Goal: Transaction & Acquisition: Subscribe to service/newsletter

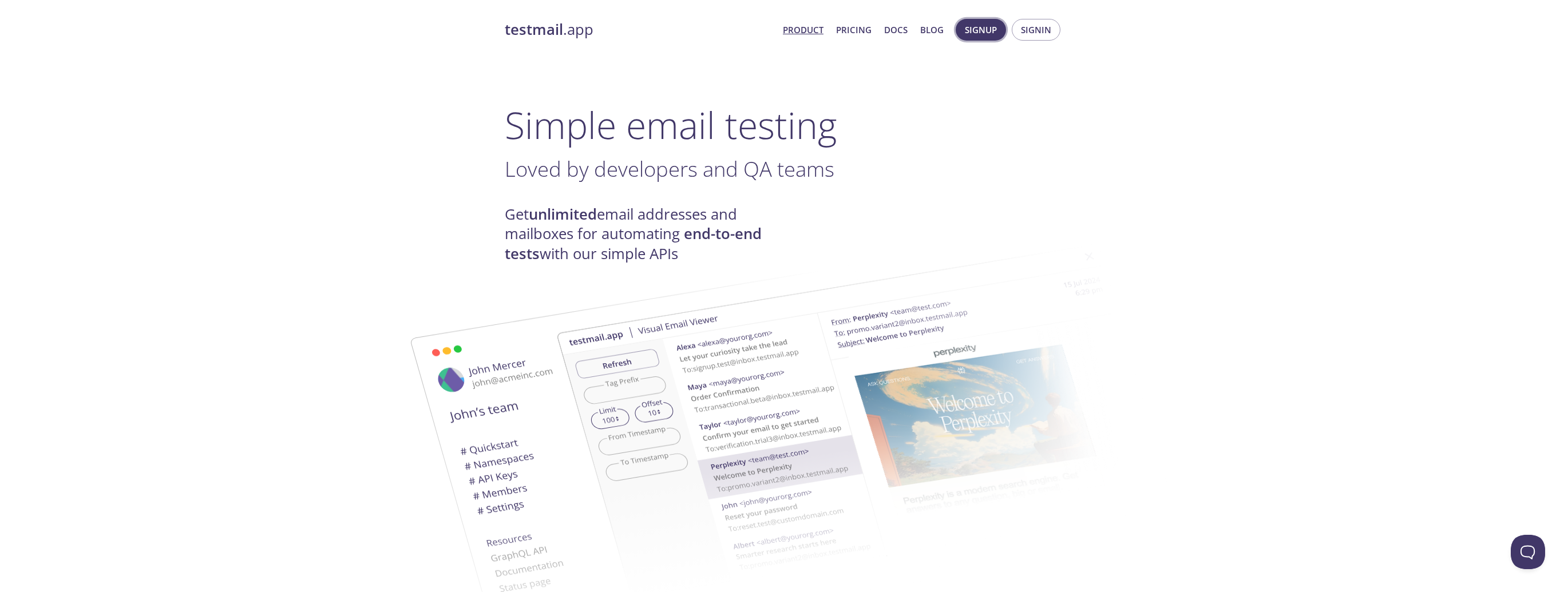
click at [961, 34] on button "Signup" at bounding box center [980, 29] width 51 height 22
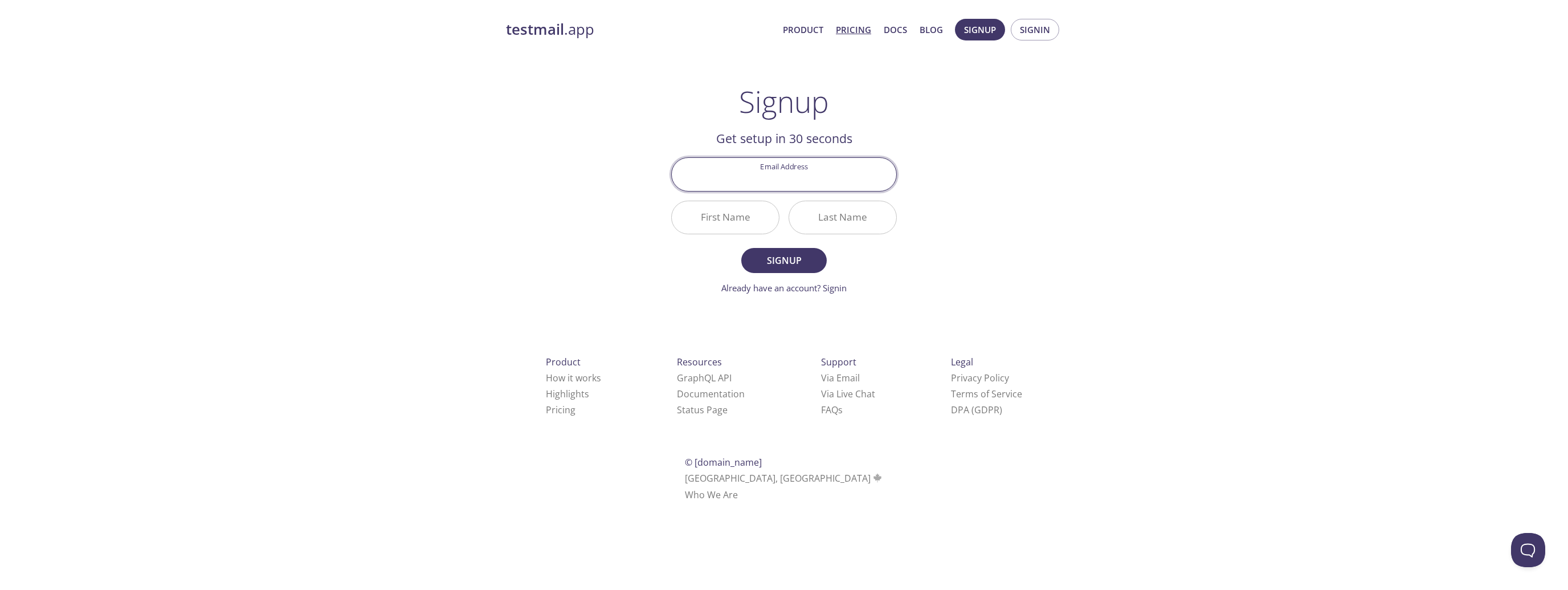
click at [858, 30] on link "Pricing" at bounding box center [853, 30] width 35 height 15
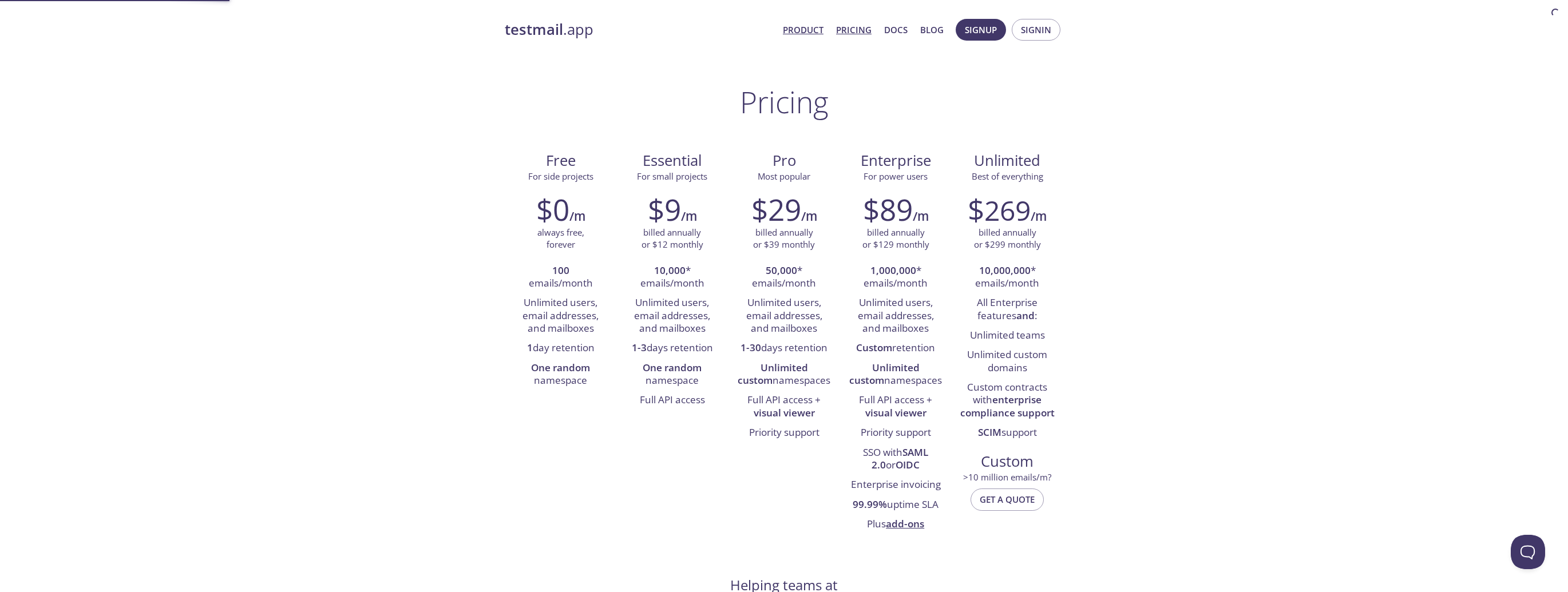
click at [814, 31] on link "Product" at bounding box center [803, 30] width 41 height 15
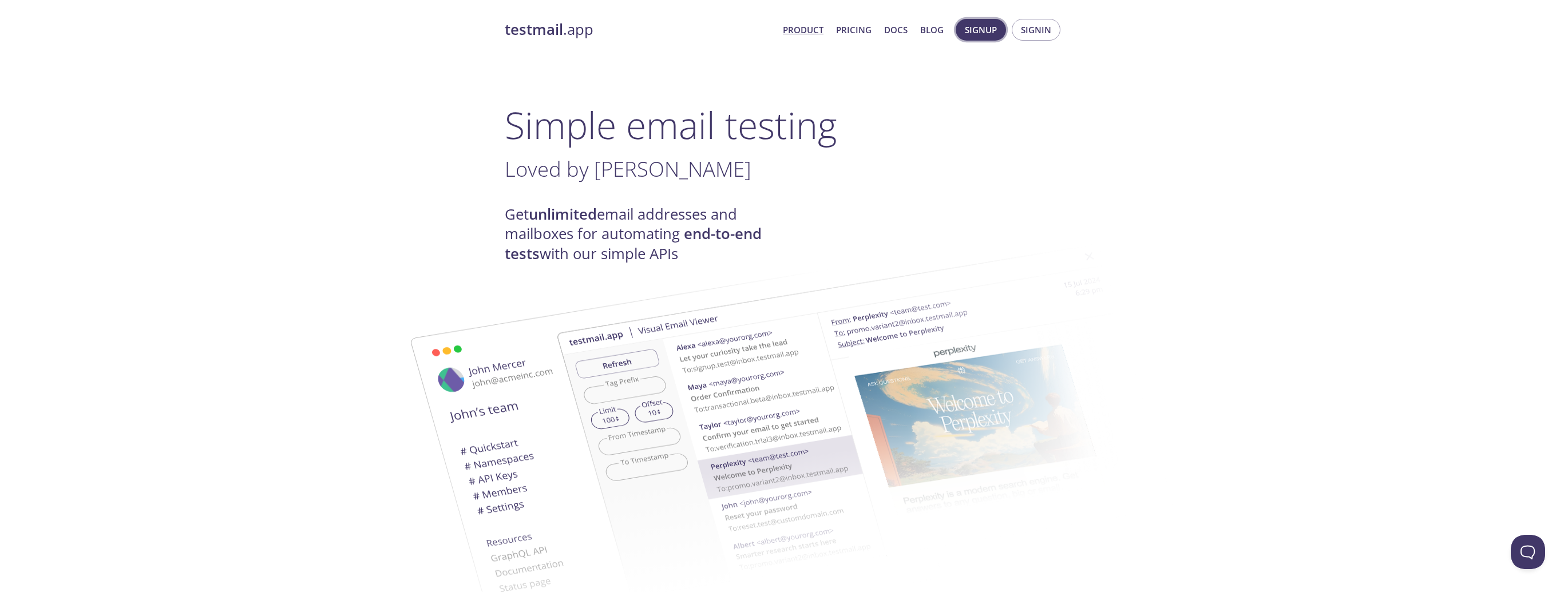
click at [1001, 28] on button "Signup" at bounding box center [980, 29] width 51 height 22
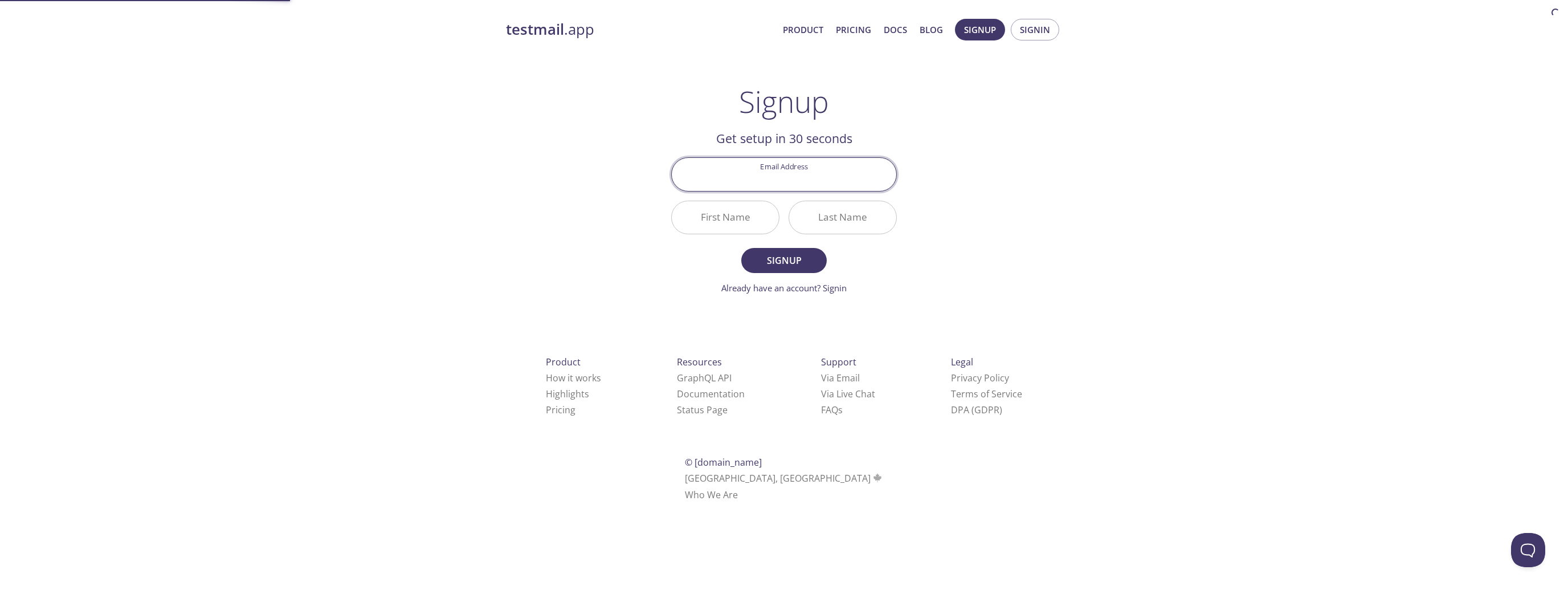
click at [790, 172] on input "Email Address" at bounding box center [784, 174] width 225 height 32
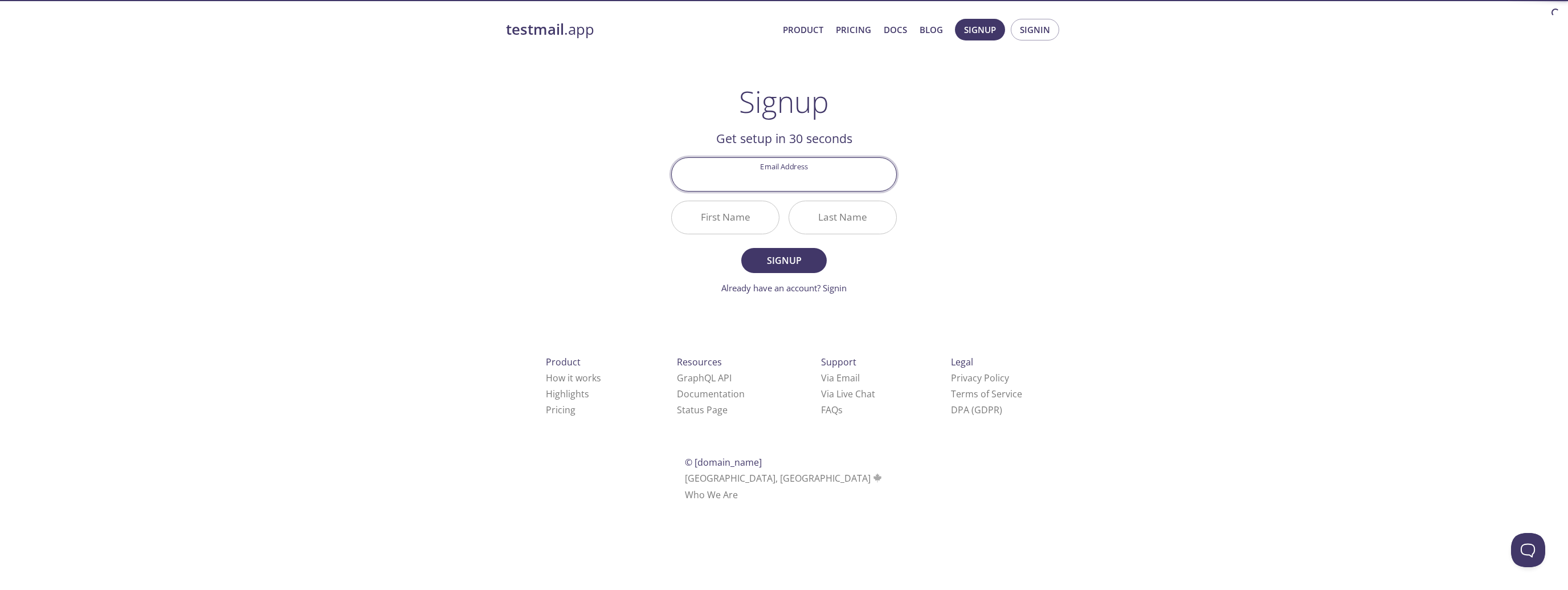
click at [1103, 288] on div "testmail .app Product Pricing Docs Blog Signup Signin Signup Get setup in 30 se…" at bounding box center [784, 273] width 1568 height 524
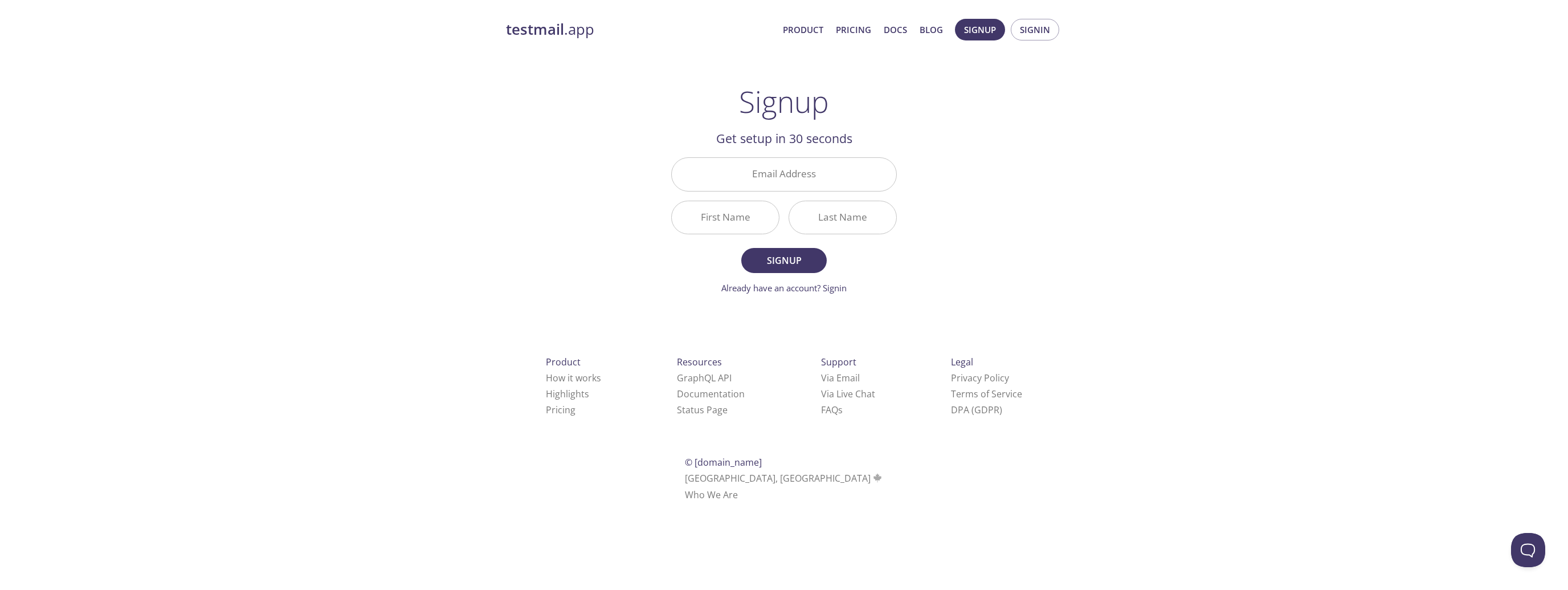
click at [751, 184] on input "Email Address" at bounding box center [784, 174] width 225 height 32
type input "[PERSON_NAME][EMAIL_ADDRESS][DOMAIN_NAME]"
type input "[PERSON_NAME]"
click at [813, 169] on input "[PERSON_NAME][EMAIL_ADDRESS][DOMAIN_NAME]" at bounding box center [784, 174] width 225 height 32
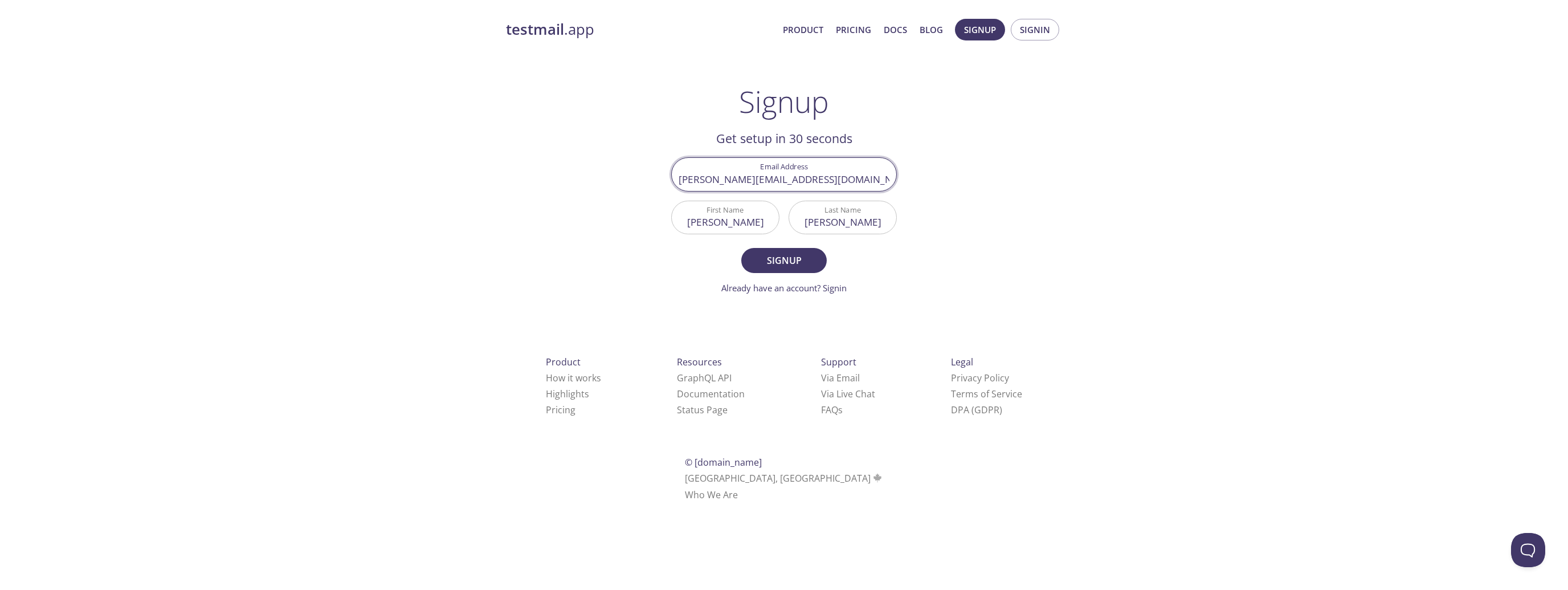
click at [813, 169] on input "[PERSON_NAME][EMAIL_ADDRESS][DOMAIN_NAME]" at bounding box center [784, 174] width 225 height 32
click at [812, 169] on input "[PERSON_NAME][EMAIL_ADDRESS][DOMAIN_NAME]" at bounding box center [784, 174] width 225 height 32
type input "[EMAIL_ADDRESS][DOMAIN_NAME]"
click at [742, 248] on button "Signup" at bounding box center [784, 260] width 86 height 25
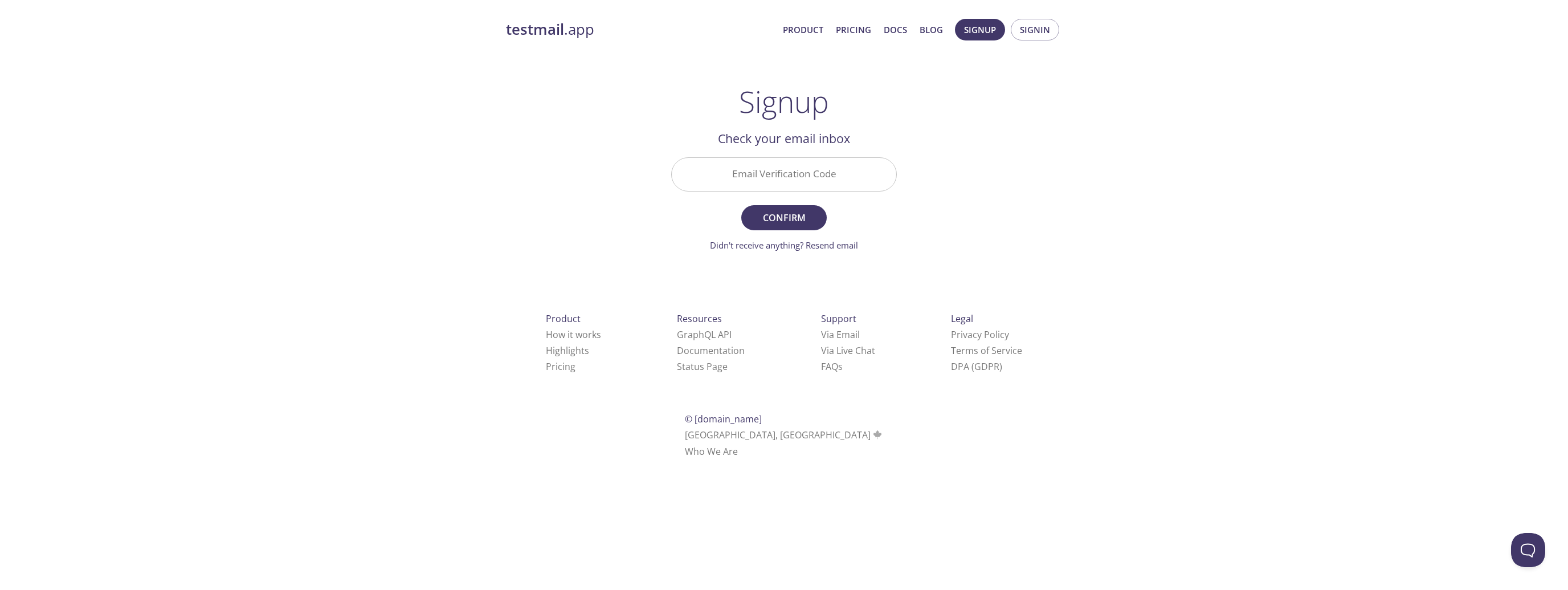
click at [789, 169] on input "Email Verification Code" at bounding box center [784, 174] width 225 height 32
paste input "SS2RZZS"
type input "SS2RZZS"
click at [793, 212] on span "Confirm" at bounding box center [784, 217] width 60 height 16
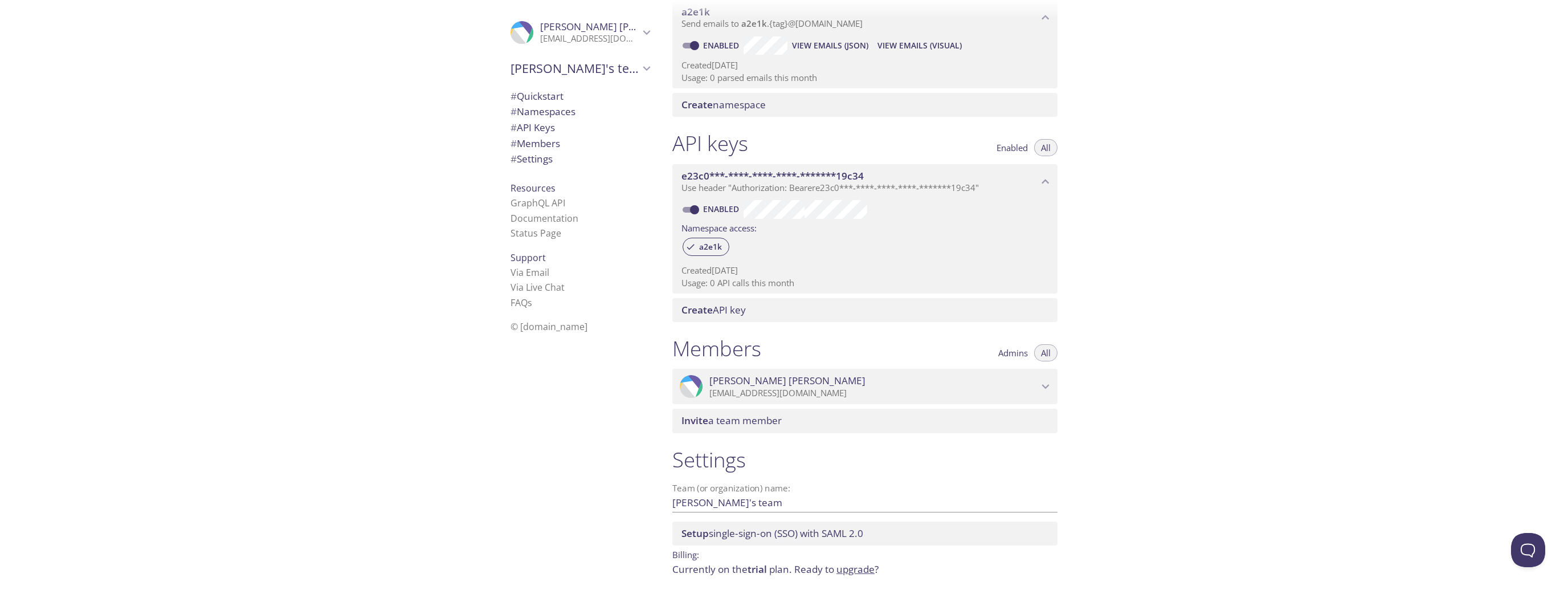
scroll to position [66, 0]
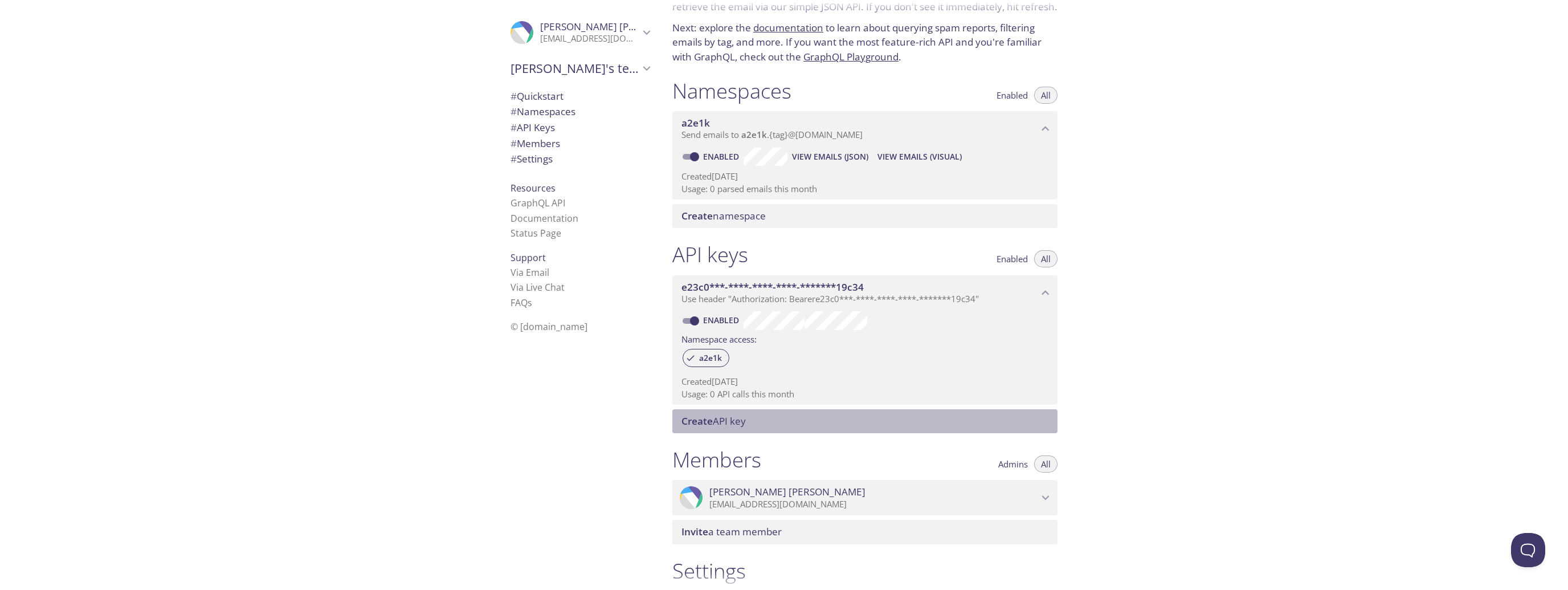
click at [749, 425] on span "Create API key" at bounding box center [867, 421] width 372 height 13
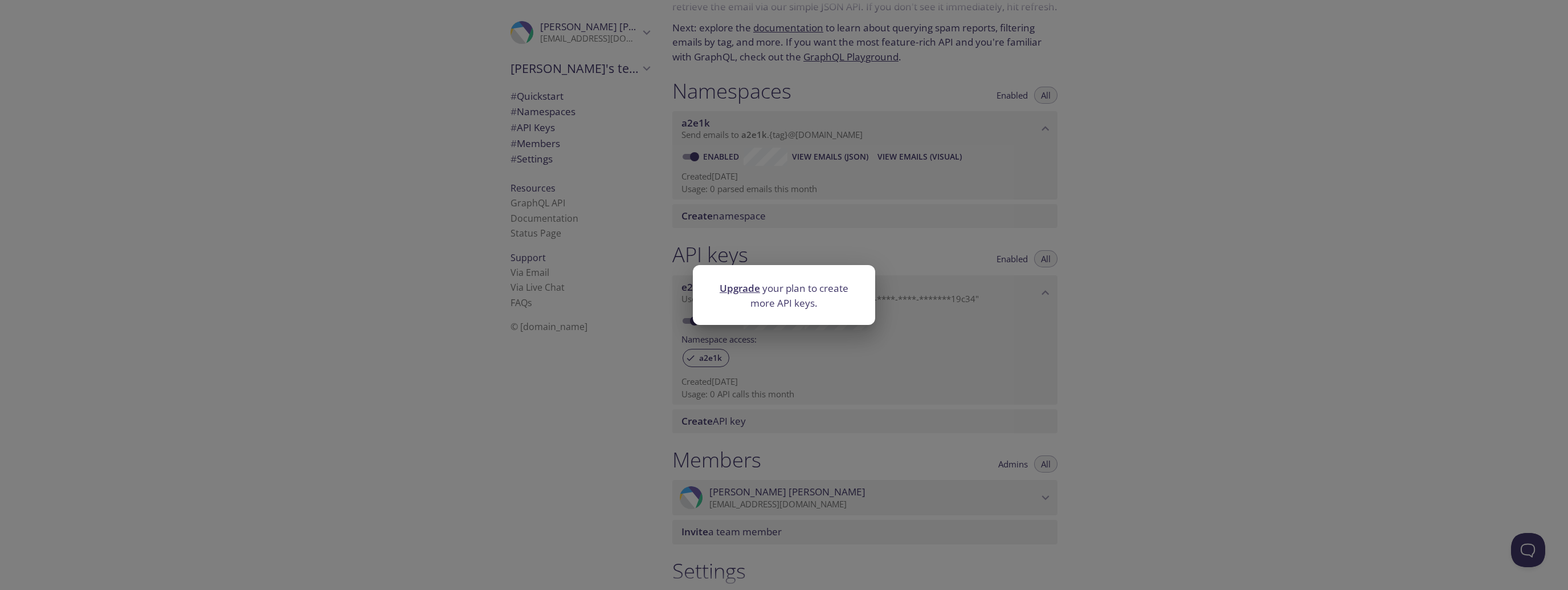
click at [589, 355] on div "Upgrade your plan to create more API keys." at bounding box center [784, 295] width 1568 height 590
